Goal: Find specific page/section: Find specific page/section

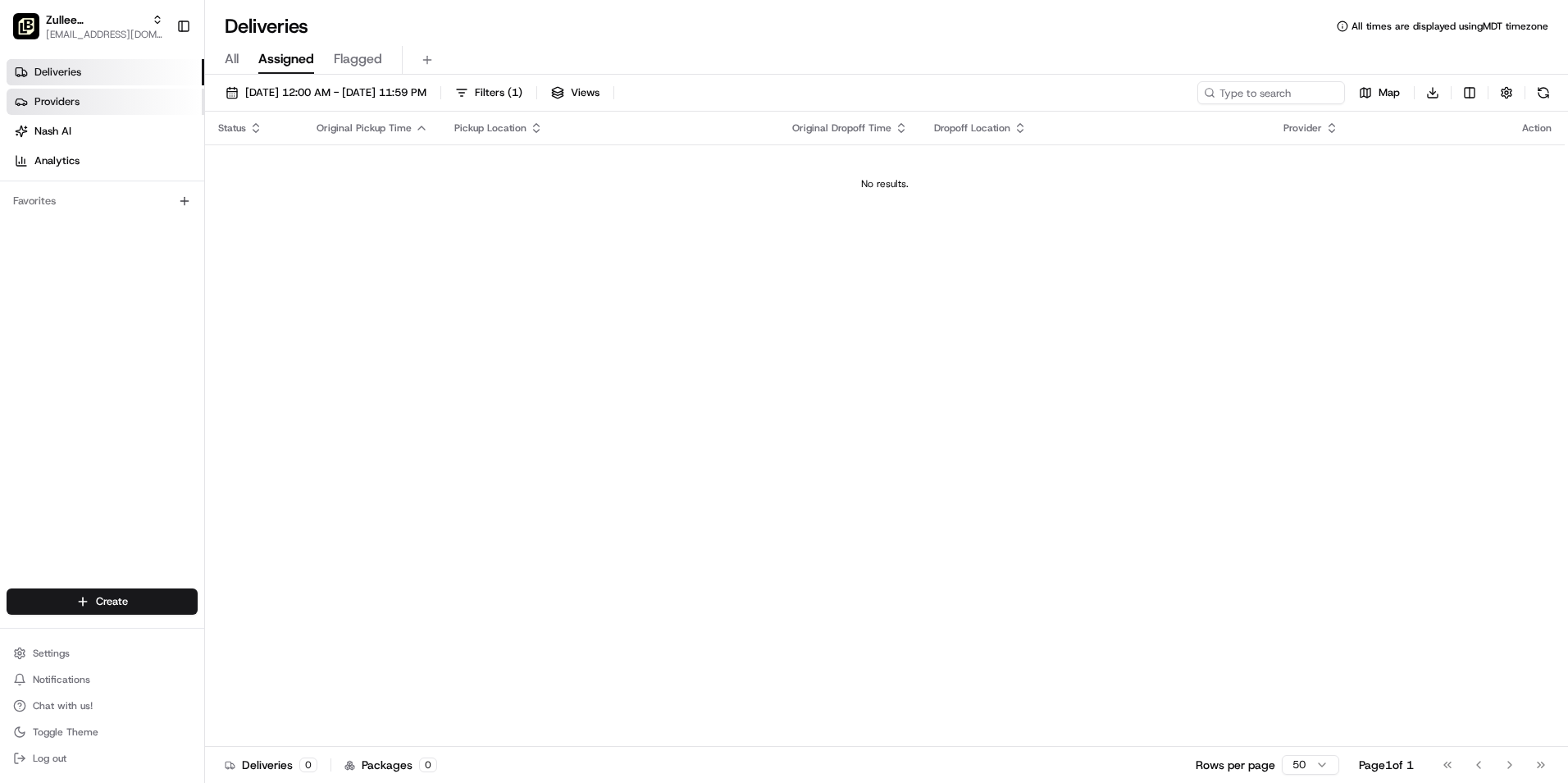
click at [90, 102] on link "Providers" at bounding box center [106, 102] width 198 height 26
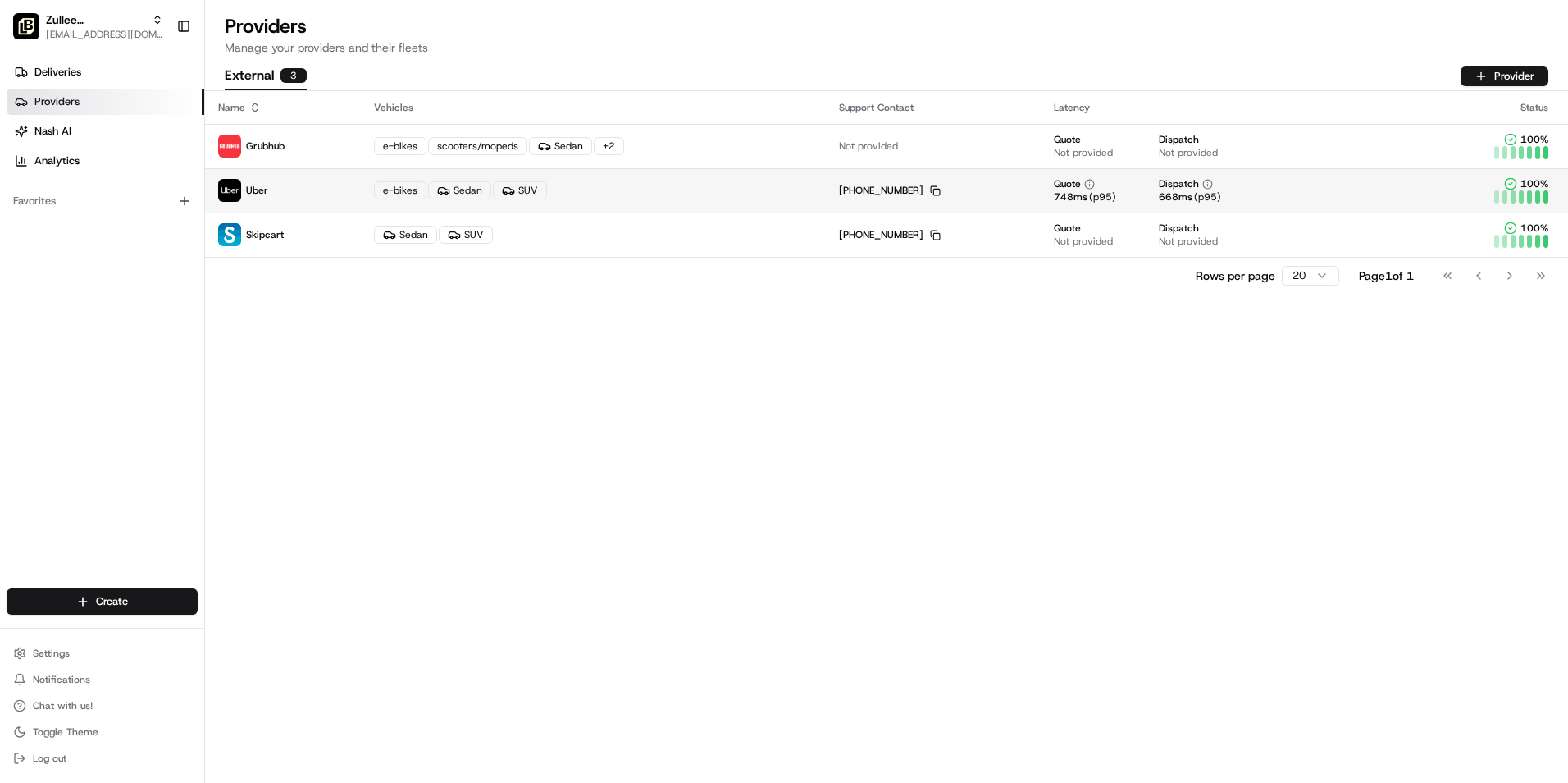
click at [328, 195] on p "Uber" at bounding box center [283, 190] width 130 height 23
